Goal: Information Seeking & Learning: Learn about a topic

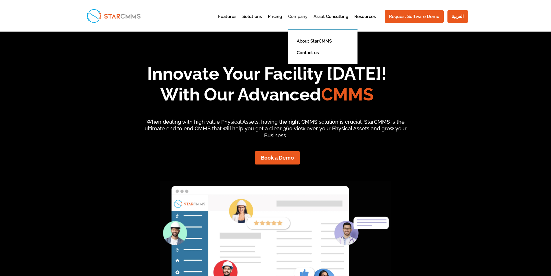
click at [302, 14] on link "Company" at bounding box center [297, 21] width 19 height 14
click at [296, 18] on link "Company" at bounding box center [297, 21] width 19 height 14
click at [307, 42] on link "About StarCMMS" at bounding box center [327, 41] width 67 height 12
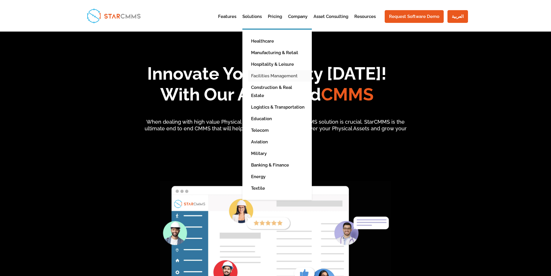
click at [263, 78] on link "Facilities Management" at bounding box center [281, 76] width 67 height 12
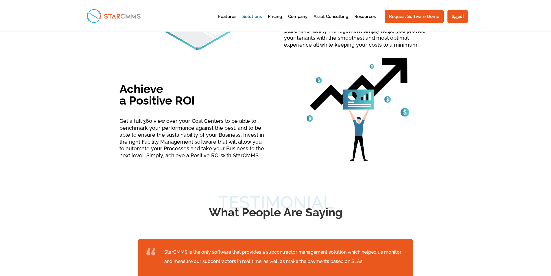
scroll to position [376, 0]
